Goal: Task Accomplishment & Management: Manage account settings

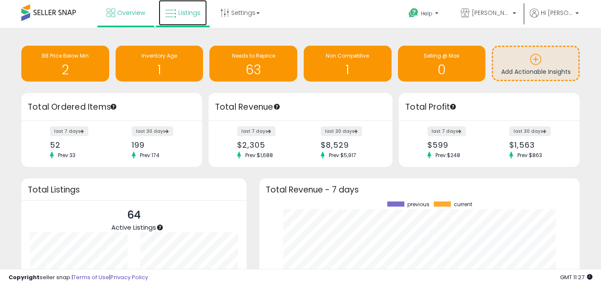
click at [172, 18] on icon at bounding box center [170, 13] width 11 height 11
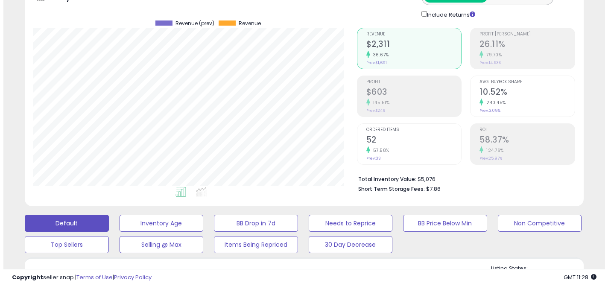
scroll to position [168, 0]
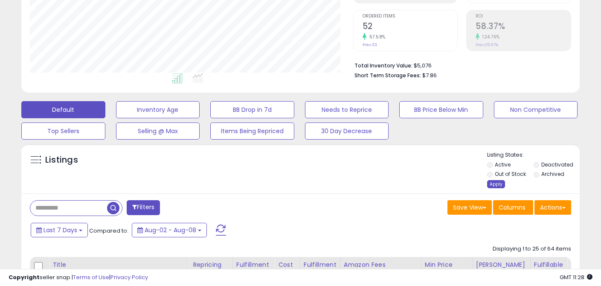
click at [497, 182] on div "Apply" at bounding box center [496, 184] width 18 height 8
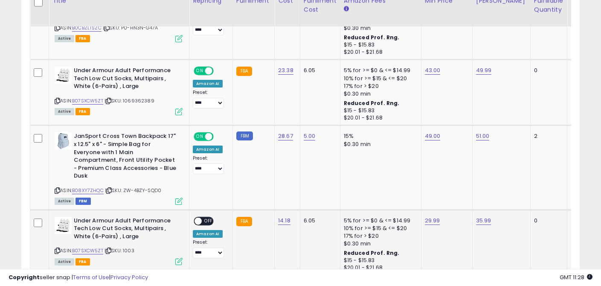
scroll to position [595, 0]
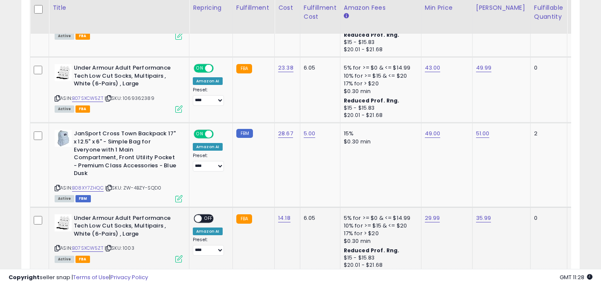
click at [202, 215] on span "OFF" at bounding box center [209, 218] width 14 height 7
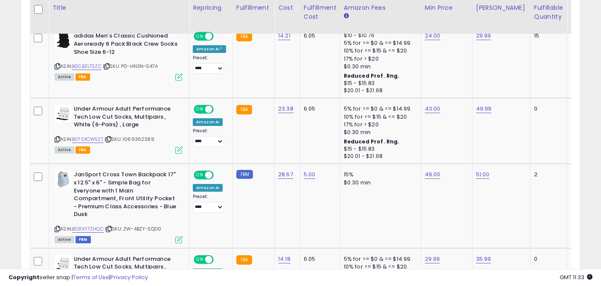
scroll to position [0, 214]
